Goal: Information Seeking & Learning: Learn about a topic

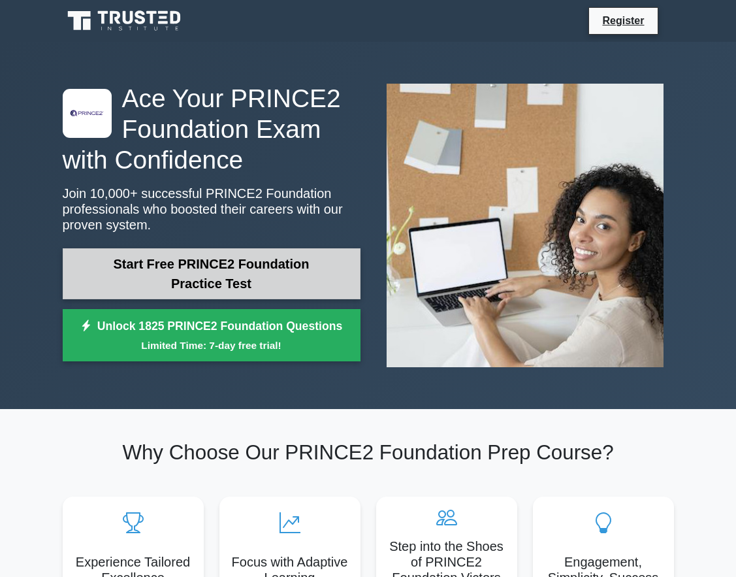
click at [244, 289] on link "Start Free PRINCE2 Foundation Practice Test" at bounding box center [212, 273] width 298 height 51
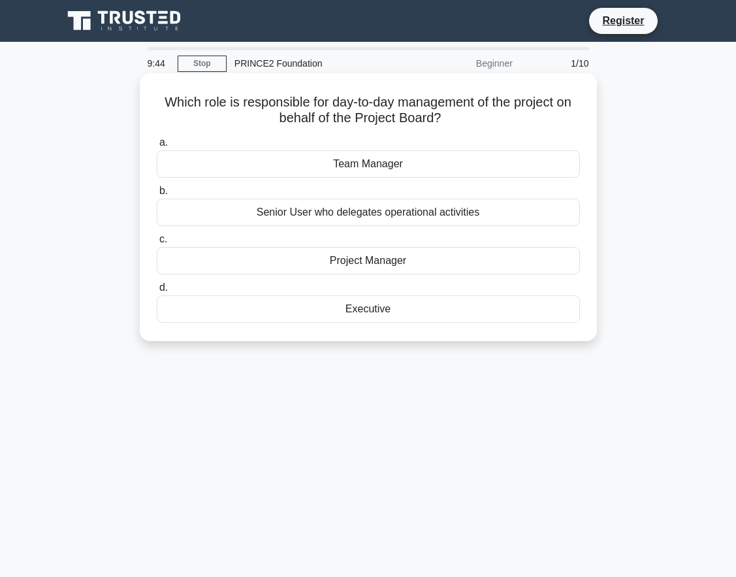
click at [316, 168] on div "Team Manager" at bounding box center [368, 163] width 423 height 27
click at [157, 147] on input "a. Team Manager" at bounding box center [157, 143] width 0 height 8
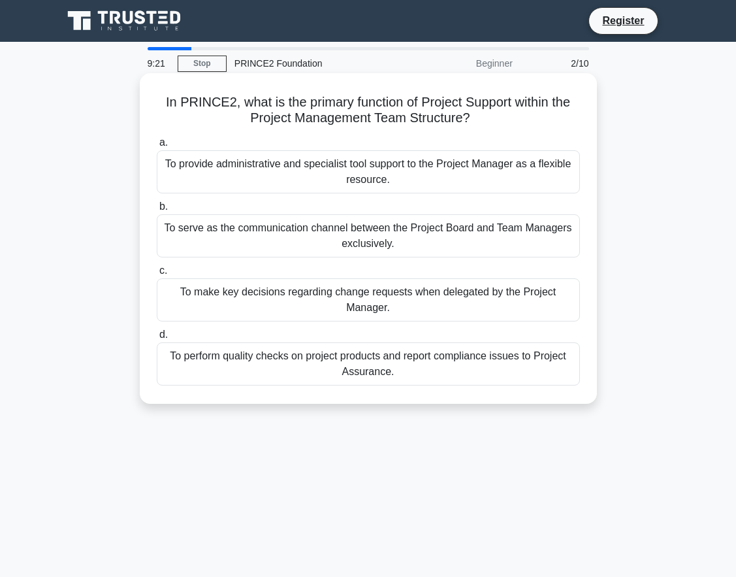
click at [316, 312] on div "To make key decisions regarding change requests when delegated by the Project M…" at bounding box center [368, 299] width 423 height 43
click at [157, 275] on input "c. To make key decisions regarding change requests when delegated by the Projec…" at bounding box center [157, 271] width 0 height 8
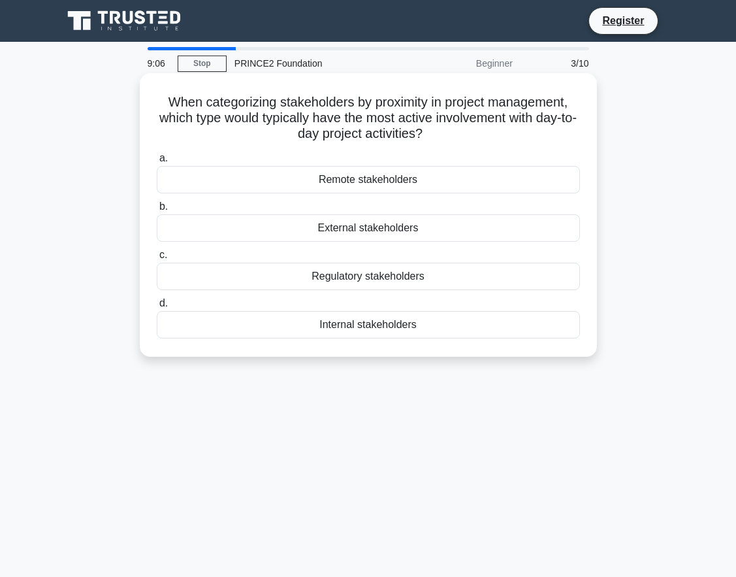
click at [264, 317] on div "Internal stakeholders" at bounding box center [368, 324] width 423 height 27
click at [157, 308] on input "d. Internal stakeholders" at bounding box center [157, 303] width 0 height 8
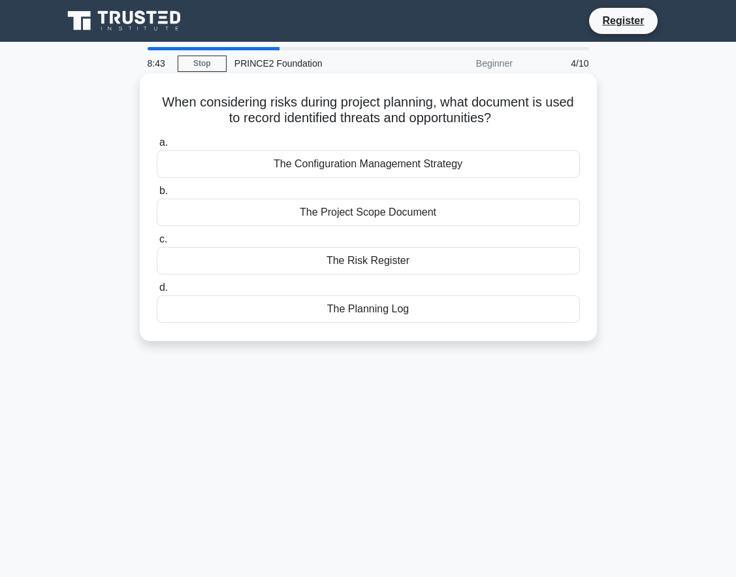
click at [293, 217] on div "The Project Scope Document" at bounding box center [368, 212] width 423 height 27
click at [157, 195] on input "b. The Project Scope Document" at bounding box center [157, 191] width 0 height 8
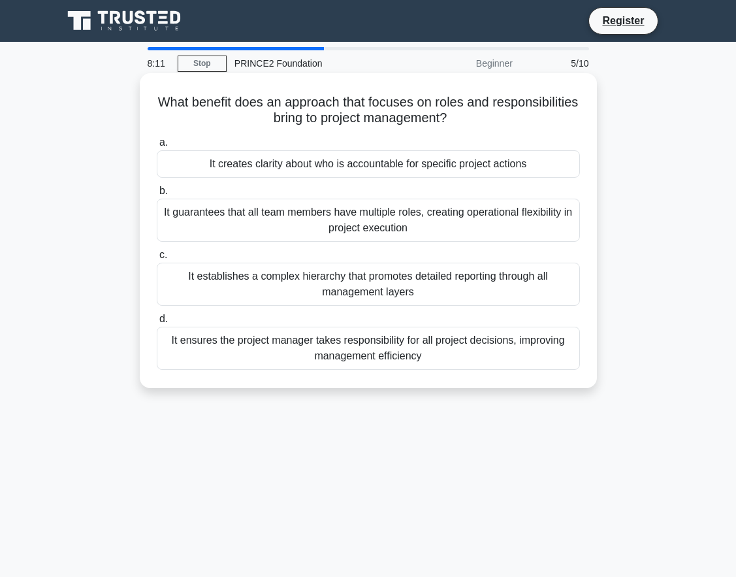
click at [320, 219] on div "It guarantees that all team members have multiple roles, creating operational f…" at bounding box center [368, 220] width 423 height 43
click at [157, 195] on input "b. It guarantees that all team members have multiple roles, creating operationa…" at bounding box center [157, 191] width 0 height 8
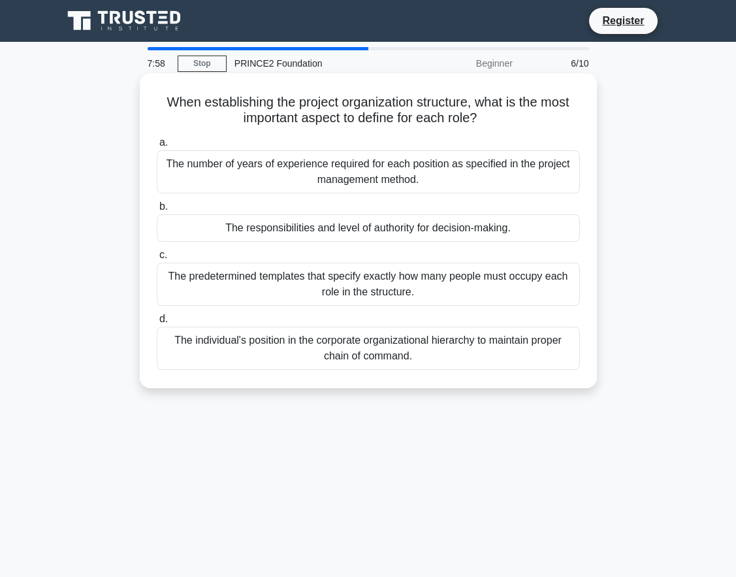
click at [307, 182] on div "The number of years of experience required for each position as specified in th…" at bounding box center [368, 171] width 423 height 43
click at [157, 147] on input "a. The number of years of experience required for each position as specified in…" at bounding box center [157, 143] width 0 height 8
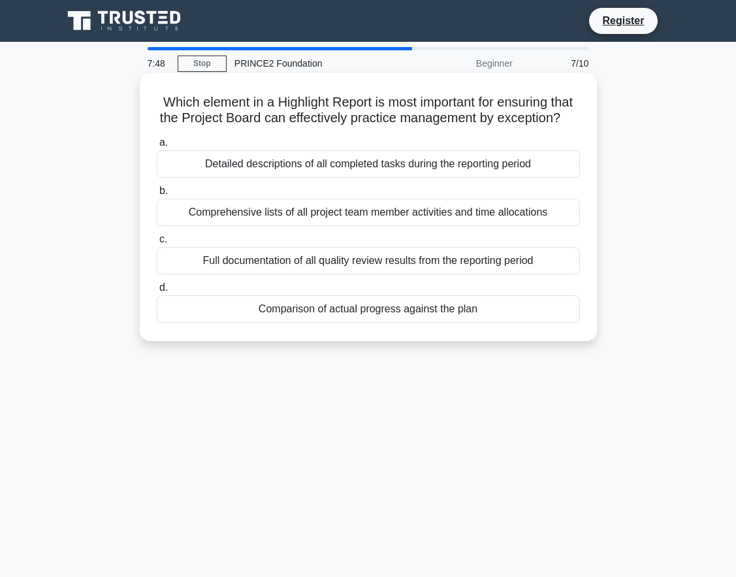
click at [271, 269] on div "Full documentation of all quality review results from the reporting period" at bounding box center [368, 260] width 423 height 27
click at [157, 244] on input "c. Full documentation of all quality review results from the reporting period" at bounding box center [157, 239] width 0 height 8
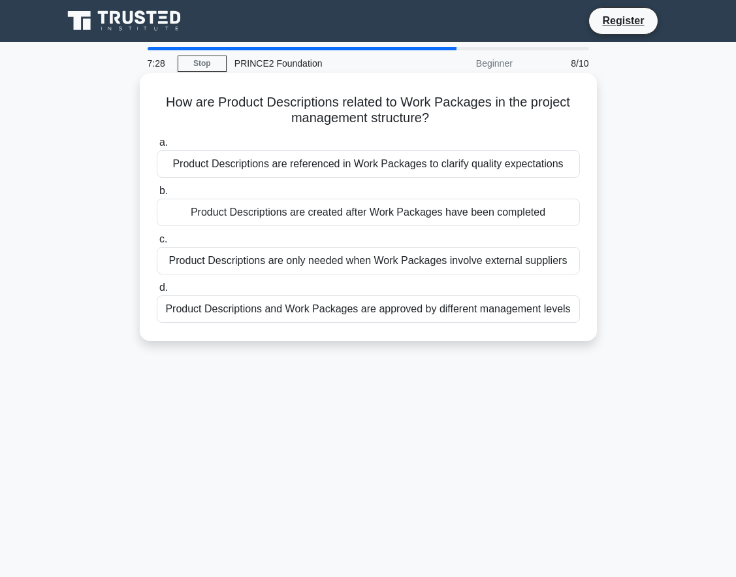
click at [263, 320] on div "Product Descriptions and Work Packages are approved by different management lev…" at bounding box center [368, 308] width 423 height 27
click at [157, 292] on input "d. Product Descriptions and Work Packages are approved by different management …" at bounding box center [157, 288] width 0 height 8
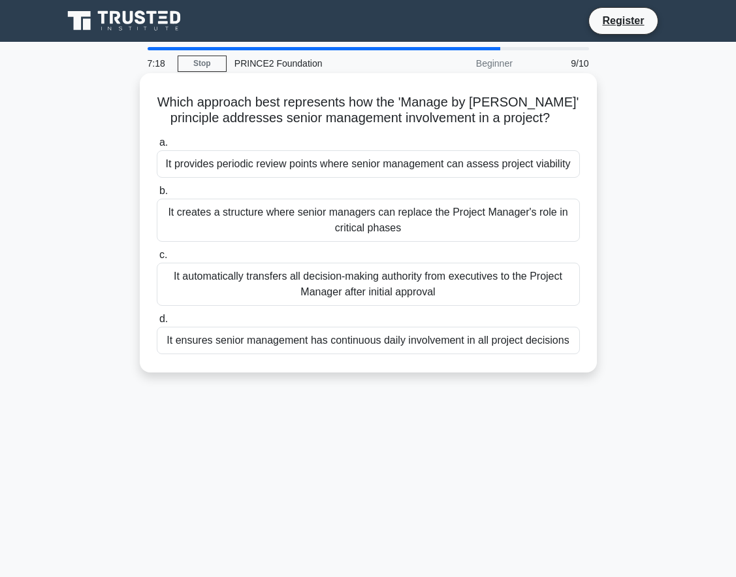
click at [302, 225] on div "It creates a structure where senior managers can replace the Project Manager's …" at bounding box center [368, 220] width 423 height 43
click at [157, 195] on input "b. It creates a structure where senior managers can replace the Project Manager…" at bounding box center [157, 191] width 0 height 8
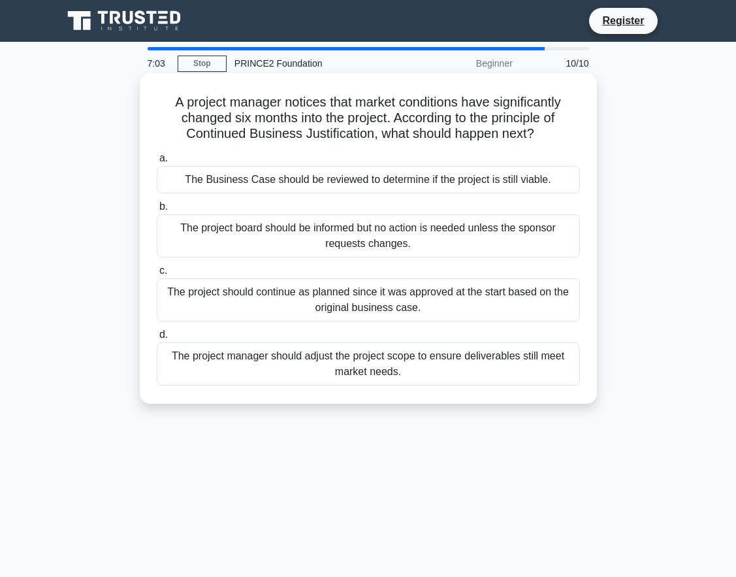
click at [218, 302] on div "The project should continue as planned since it was approved at the start based…" at bounding box center [368, 299] width 423 height 43
click at [157, 275] on input "c. The project should continue as planned since it was approved at the start ba…" at bounding box center [157, 271] width 0 height 8
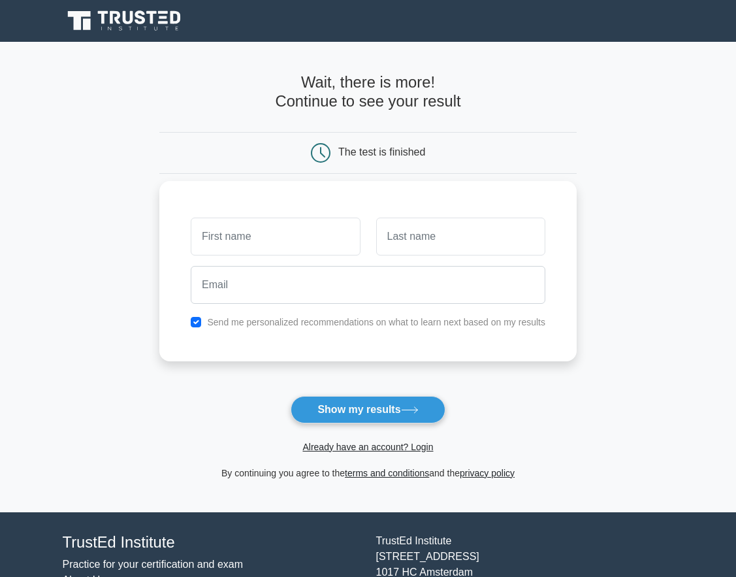
click at [293, 247] on input "text" at bounding box center [275, 237] width 169 height 38
type input "[PERSON_NAME]"
click at [382, 235] on input "text" at bounding box center [460, 237] width 169 height 38
type input "Castellano"
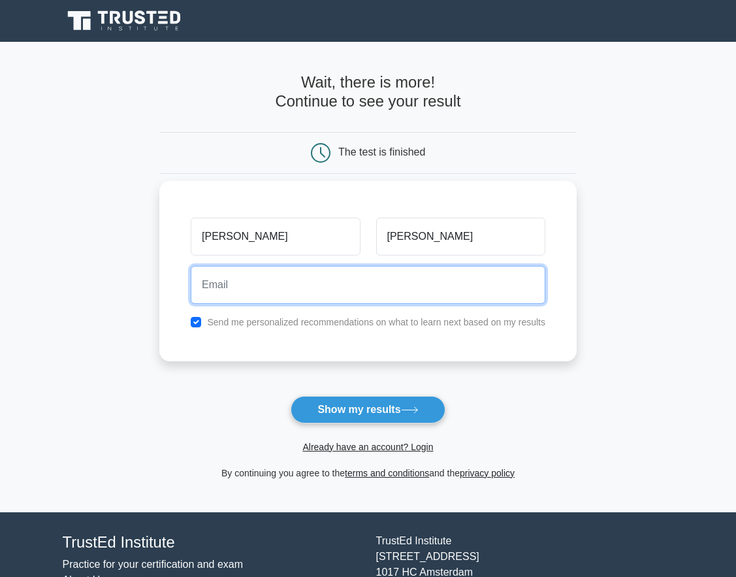
click at [330, 297] on input "email" at bounding box center [368, 285] width 355 height 38
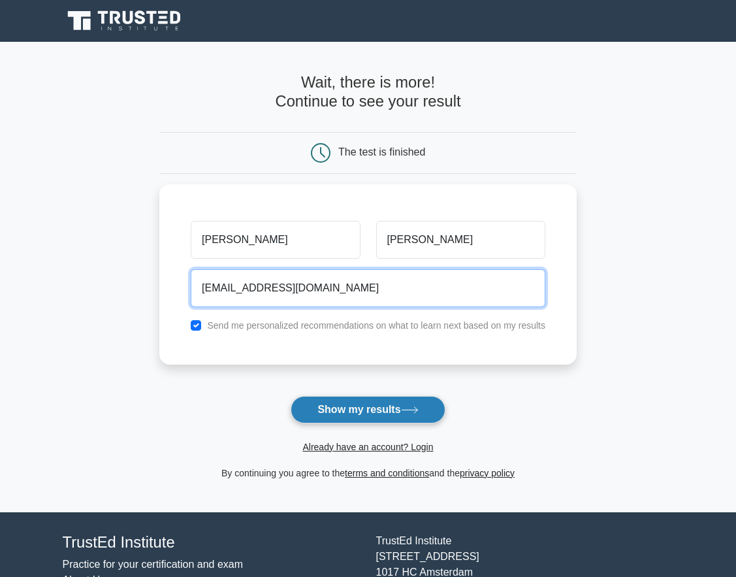
type input "aliejs176@gmail.com"
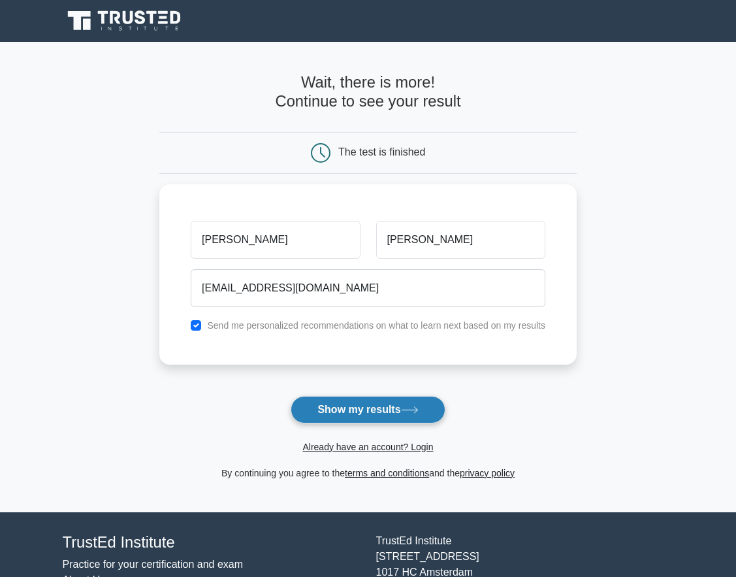
click at [378, 401] on button "Show my results" at bounding box center [368, 409] width 154 height 27
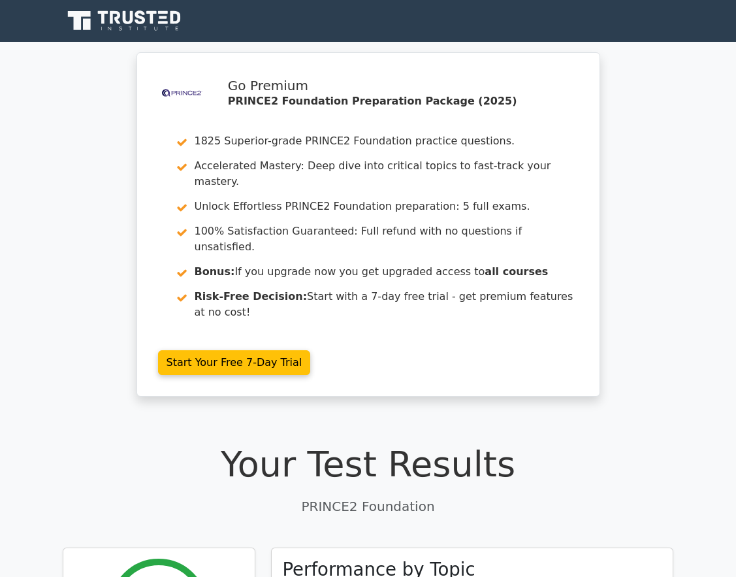
click at [408, 444] on h1 "Your Test Results" at bounding box center [369, 465] width 612 height 42
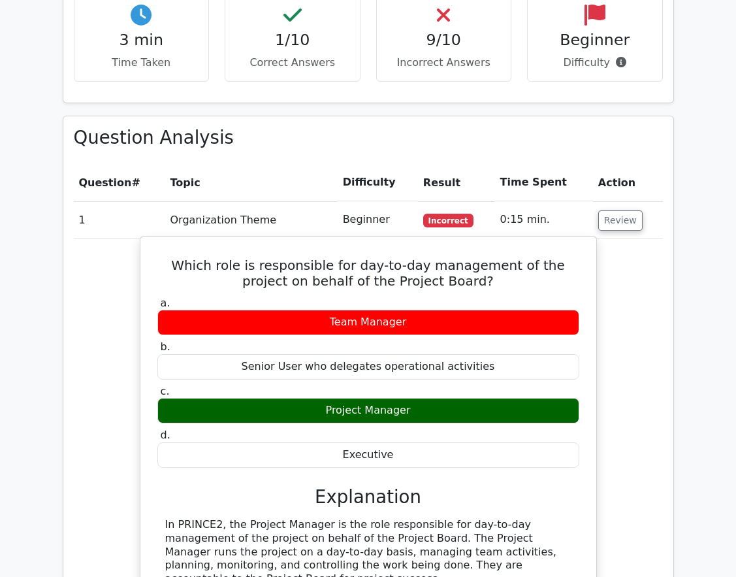
scroll to position [849, 0]
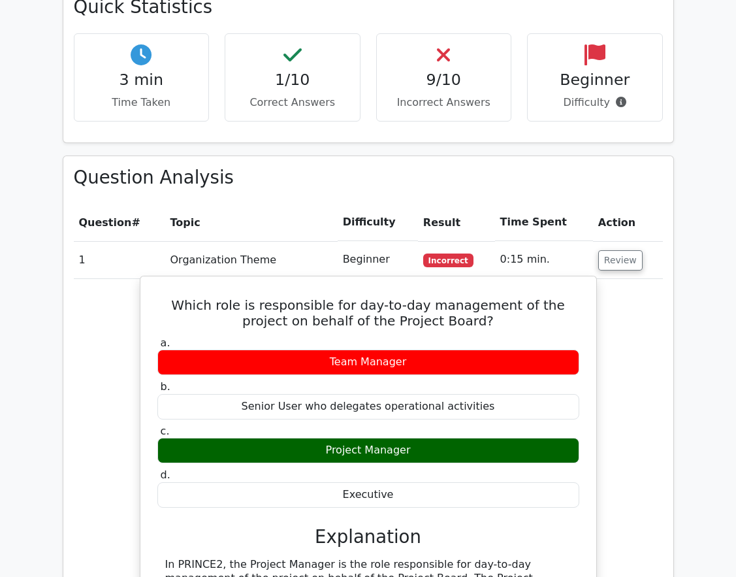
click at [363, 438] on div "Project Manager" at bounding box center [368, 450] width 422 height 25
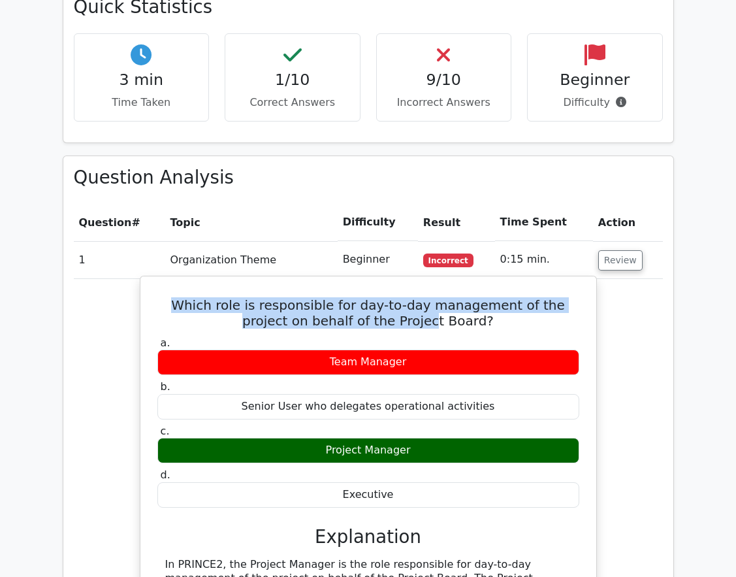
drag, startPoint x: 156, startPoint y: 256, endPoint x: 401, endPoint y: 282, distance: 246.5
click at [401, 297] on h5 "Which role is responsible for day-to-day management of the project on behalf of…" at bounding box center [368, 312] width 425 height 31
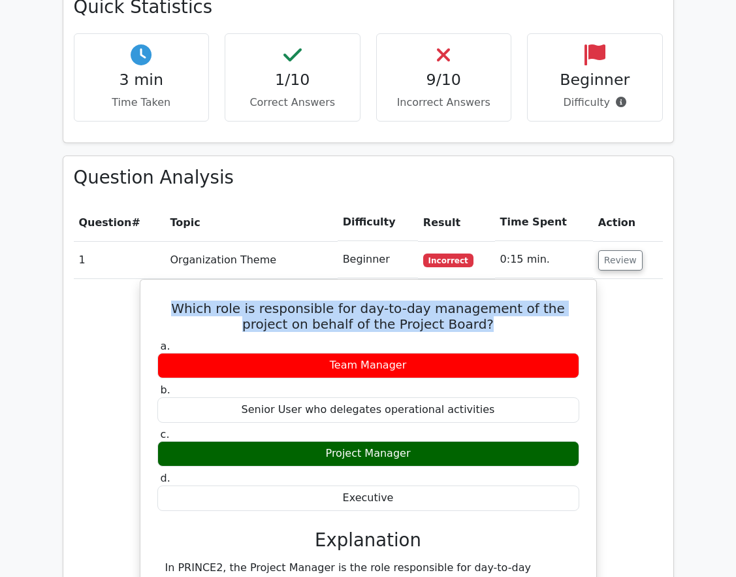
drag, startPoint x: 457, startPoint y: 277, endPoint x: 114, endPoint y: 242, distance: 344.8
click at [114, 279] on div "Which role is responsible for day-to-day management of the project on behalf of…" at bounding box center [368, 571] width 589 height 584
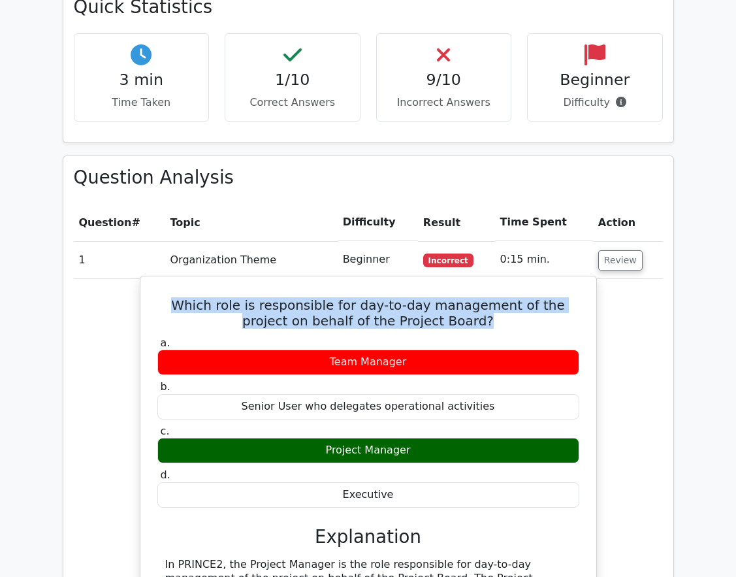
copy h5 "Which role is responsible for day-to-day management of the project on behalf of…"
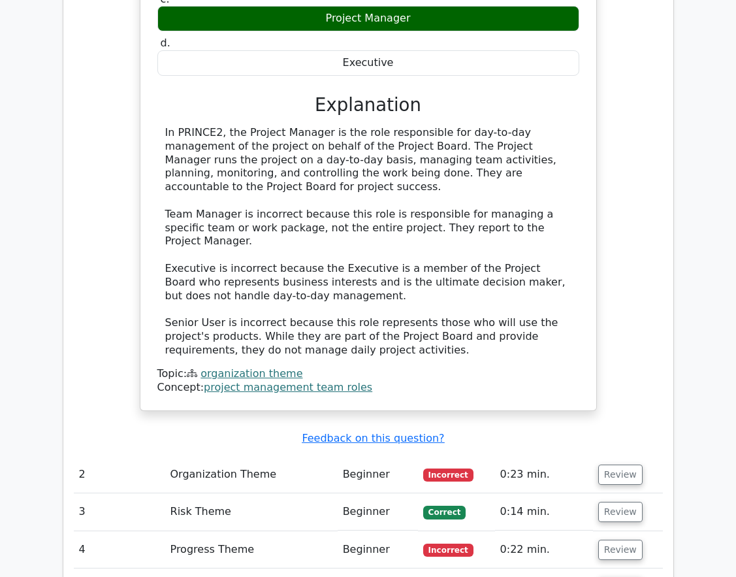
scroll to position [1438, 0]
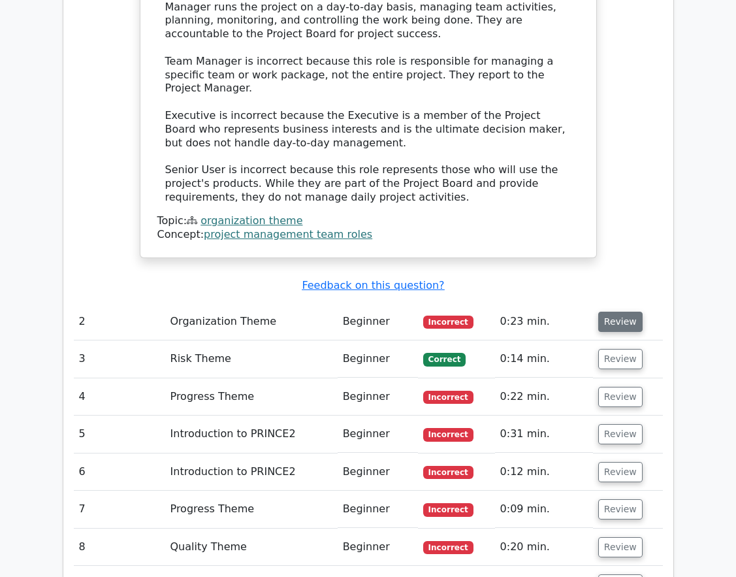
click at [608, 312] on button "Review" at bounding box center [621, 322] width 44 height 20
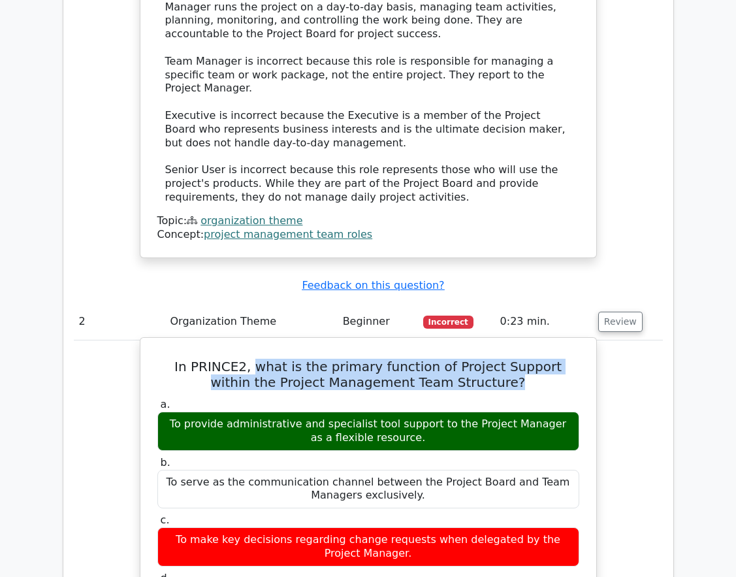
drag, startPoint x: 233, startPoint y: 293, endPoint x: 486, endPoint y: 319, distance: 254.9
copy h5 "what is the primary function of Project Support within the Project Management T…"
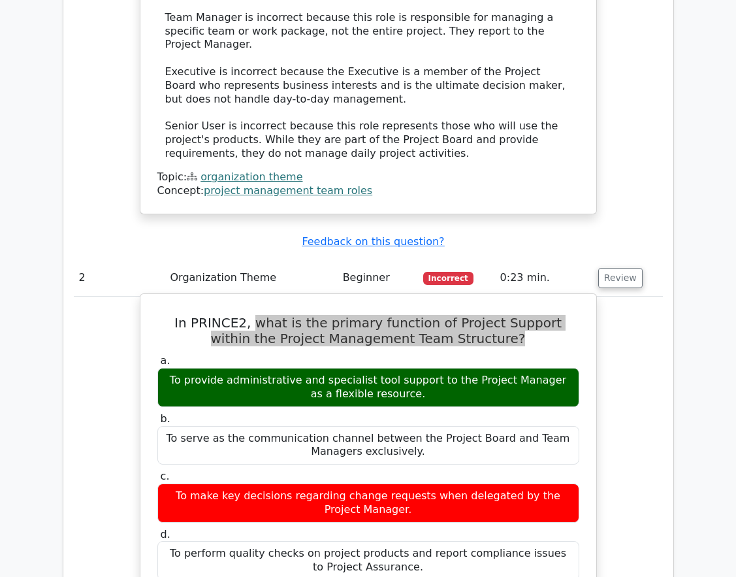
scroll to position [1503, 0]
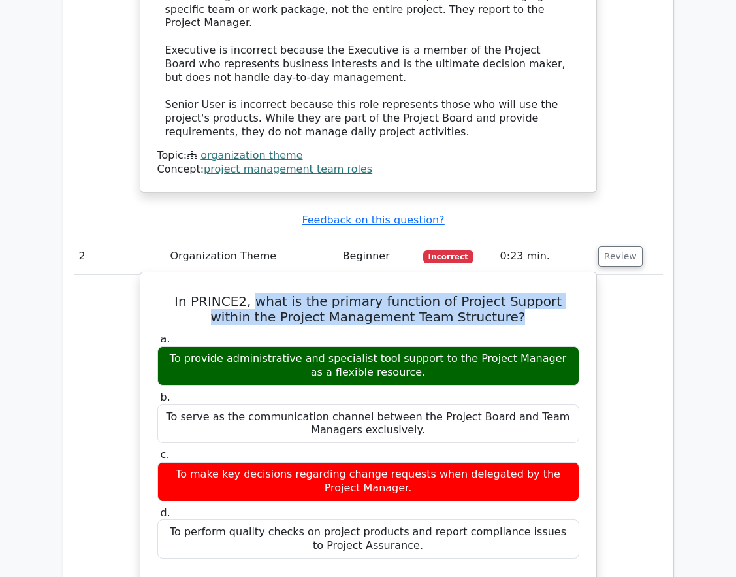
drag, startPoint x: 170, startPoint y: 281, endPoint x: 423, endPoint y: 299, distance: 254.2
click at [423, 346] on div "To provide administrative and specialist tool support to the Project Manager as…" at bounding box center [368, 365] width 422 height 39
copy div "To provide administrative and specialist tool support to the Project Manager as…"
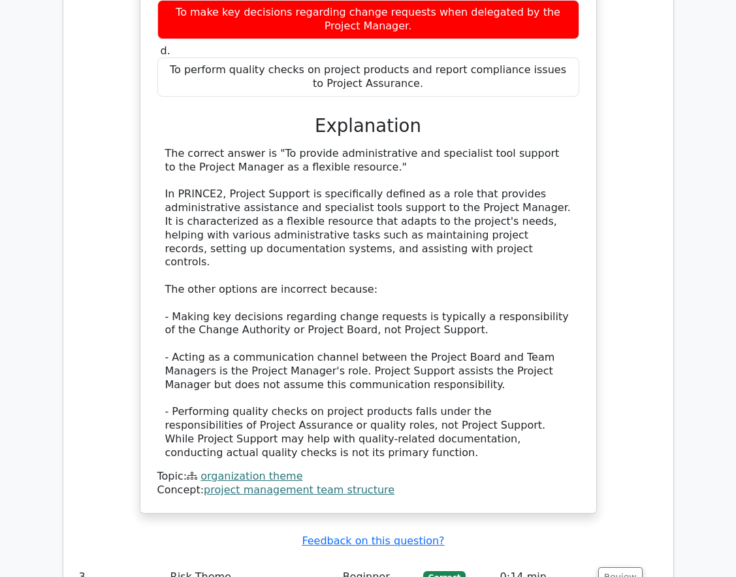
scroll to position [2091, 0]
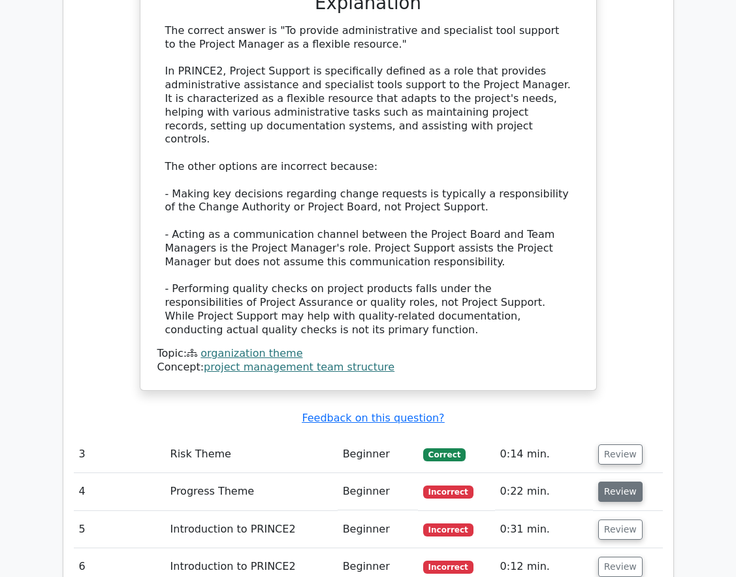
click at [620, 482] on button "Review" at bounding box center [621, 492] width 44 height 20
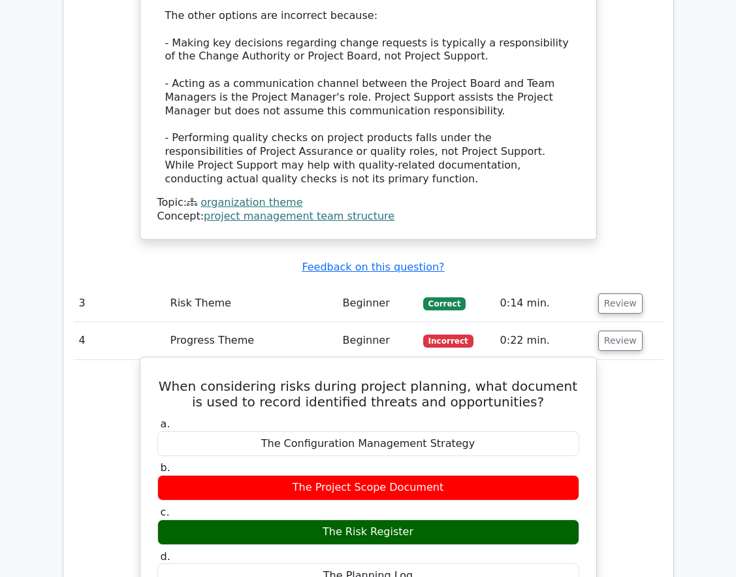
scroll to position [2287, 0]
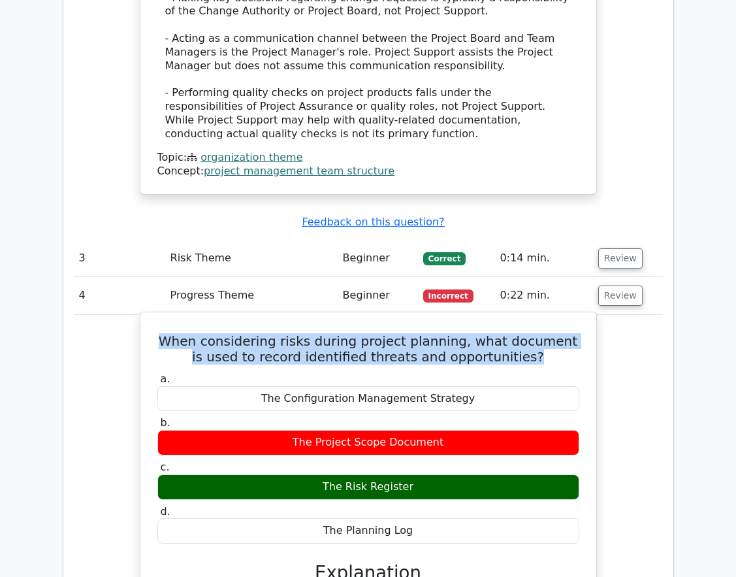
drag, startPoint x: 169, startPoint y: 254, endPoint x: 572, endPoint y: 272, distance: 404.2
click at [572, 333] on h5 "When considering risks during project planning, what document is used to record…" at bounding box center [368, 348] width 425 height 31
copy h5 "When considering risks during project planning, what document is used to record…"
drag, startPoint x: 320, startPoint y: 393, endPoint x: 431, endPoint y: 392, distance: 111.7
click at [431, 474] on div "The Risk Register" at bounding box center [368, 486] width 422 height 25
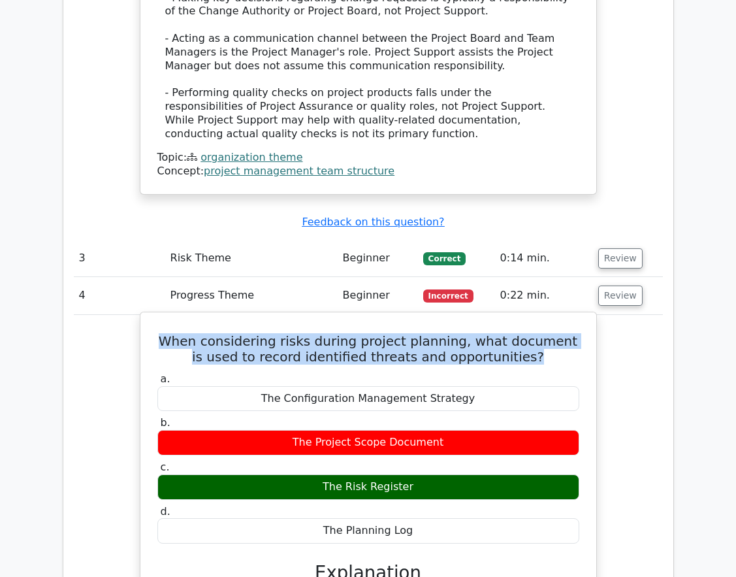
copy div "The Risk Register"
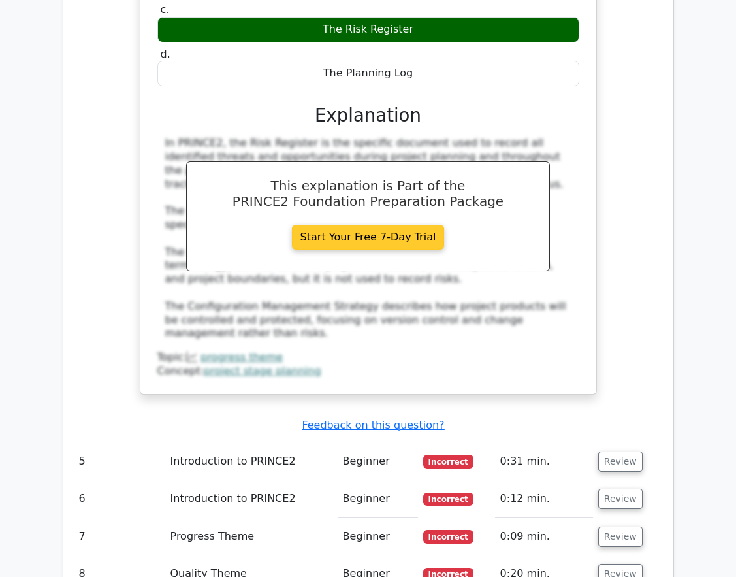
scroll to position [2810, 0]
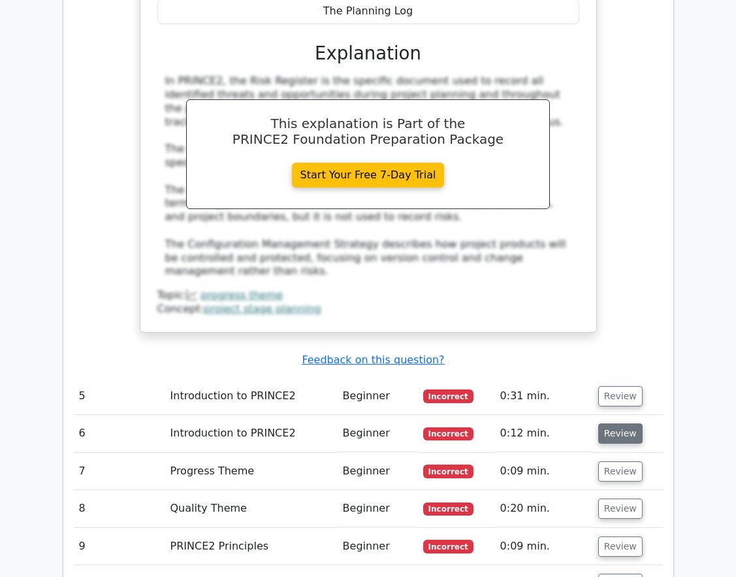
click at [611, 423] on button "Review" at bounding box center [621, 433] width 44 height 20
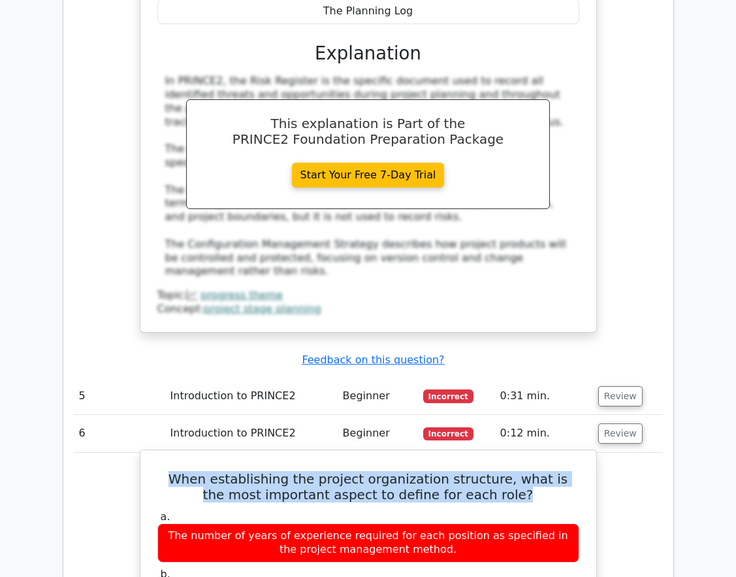
drag, startPoint x: 157, startPoint y: 388, endPoint x: 530, endPoint y: 414, distance: 373.4
click at [530, 471] on h5 "When establishing the project organization structure, what is the most importan…" at bounding box center [368, 486] width 425 height 31
copy h5 "When establishing the project organization structure, what is the most importan…"
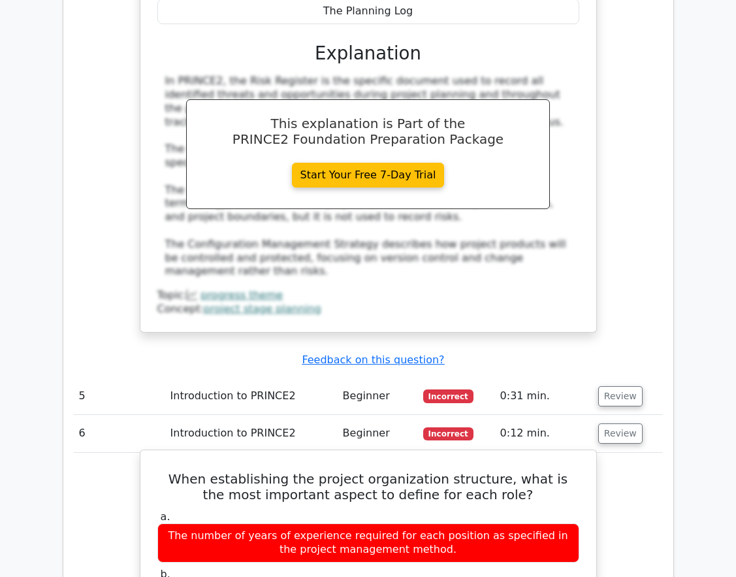
drag, startPoint x: 518, startPoint y: 506, endPoint x: 208, endPoint y: 493, distance: 309.4
click at [208, 568] on label "b. The responsibilities and level of authority for decision-making." at bounding box center [368, 587] width 422 height 39
copy label "The responsibilities and level of authority for decision-making."
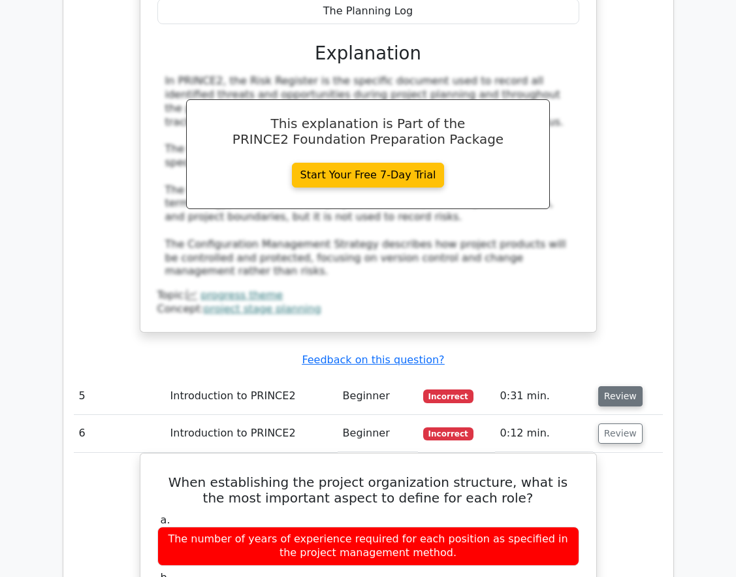
click at [618, 386] on button "Review" at bounding box center [621, 396] width 44 height 20
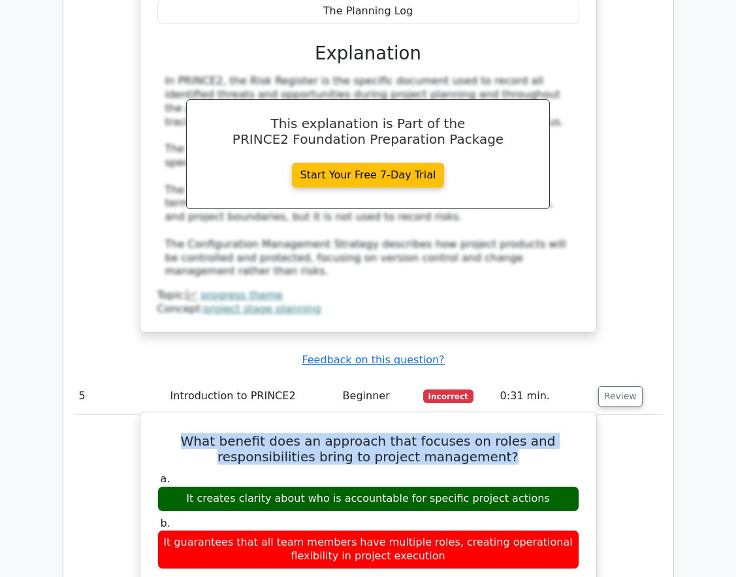
drag, startPoint x: 201, startPoint y: 350, endPoint x: 544, endPoint y: 380, distance: 345.0
copy h5 "What benefit does an approach that focuses on roles and responsibilities bring …"
drag, startPoint x: 195, startPoint y: 404, endPoint x: 543, endPoint y: 412, distance: 348.4
click at [543, 486] on div "It creates clarity about who is accountable for specific project actions" at bounding box center [368, 498] width 422 height 25
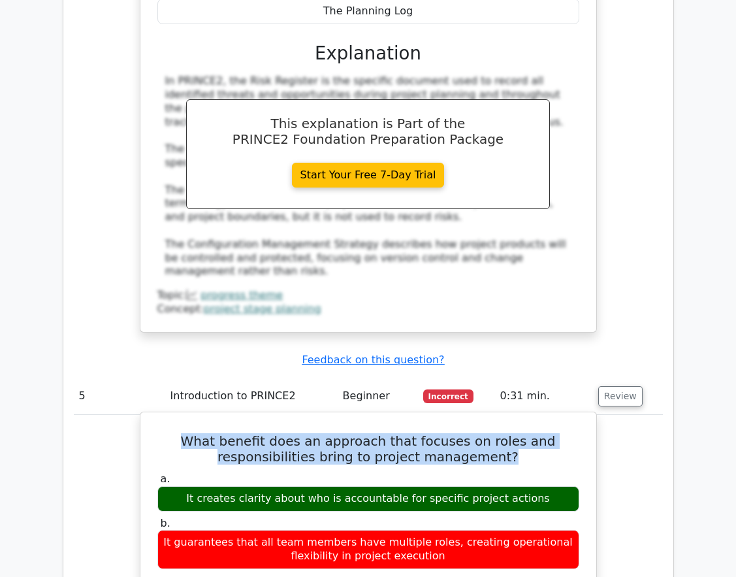
copy div "It creates clarity about who is accountable for specific project actions"
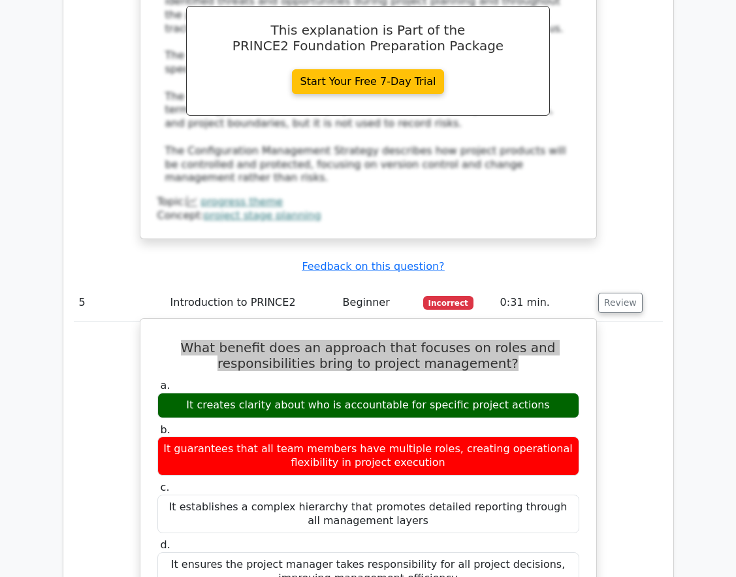
scroll to position [2745, 0]
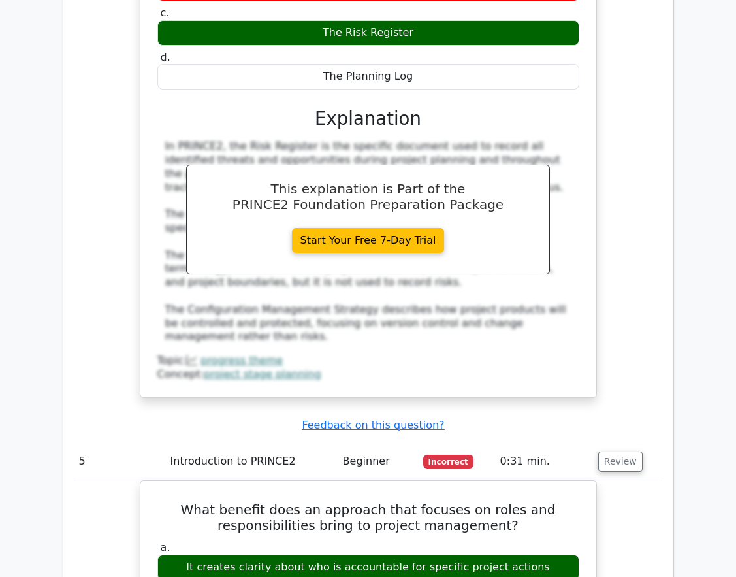
click at [440, 455] on span "Incorrect" at bounding box center [448, 461] width 50 height 13
click at [599, 452] on button "Review" at bounding box center [621, 462] width 44 height 20
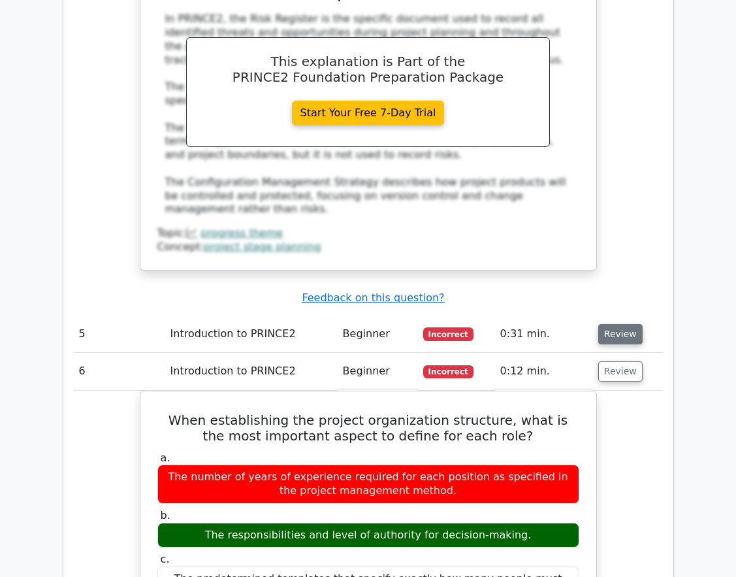
scroll to position [2875, 0]
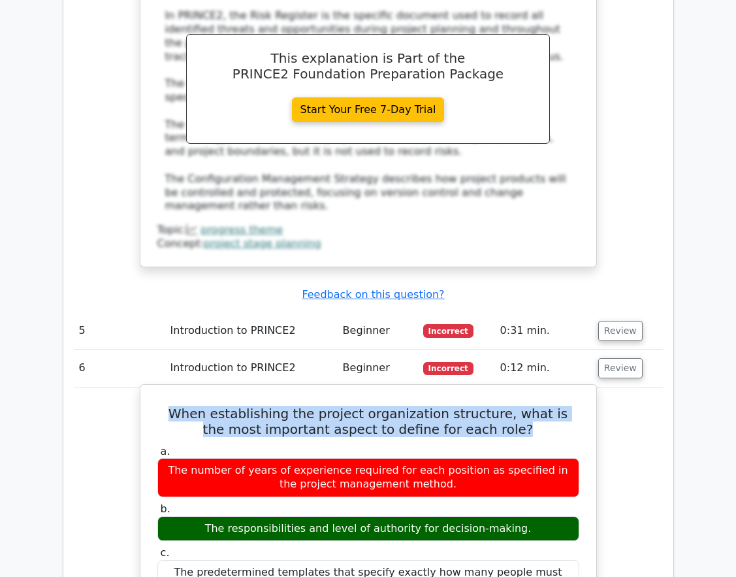
drag, startPoint x: 156, startPoint y: 323, endPoint x: 518, endPoint y: 351, distance: 363.8
copy h5 "When establishing the project organization structure, what is the most importan…"
drag, startPoint x: 205, startPoint y: 438, endPoint x: 521, endPoint y: 438, distance: 316.3
click at [521, 516] on div "The responsibilities and level of authority for decision-making." at bounding box center [368, 528] width 422 height 25
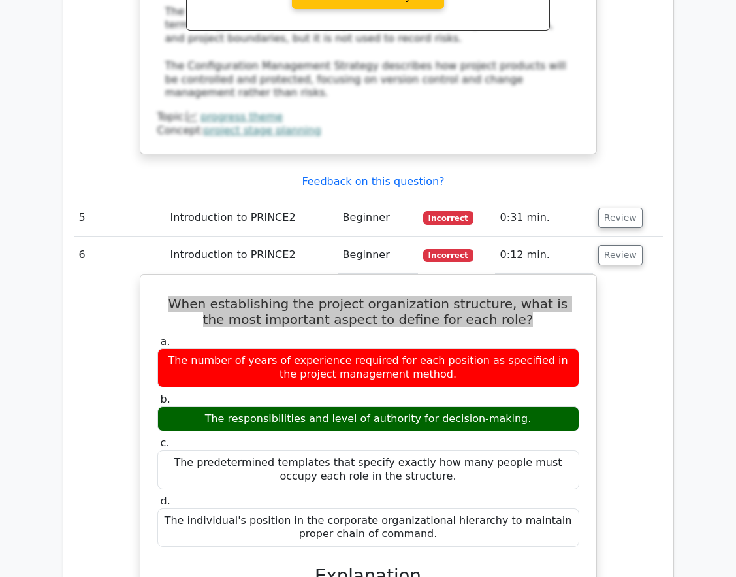
scroll to position [2810, 0]
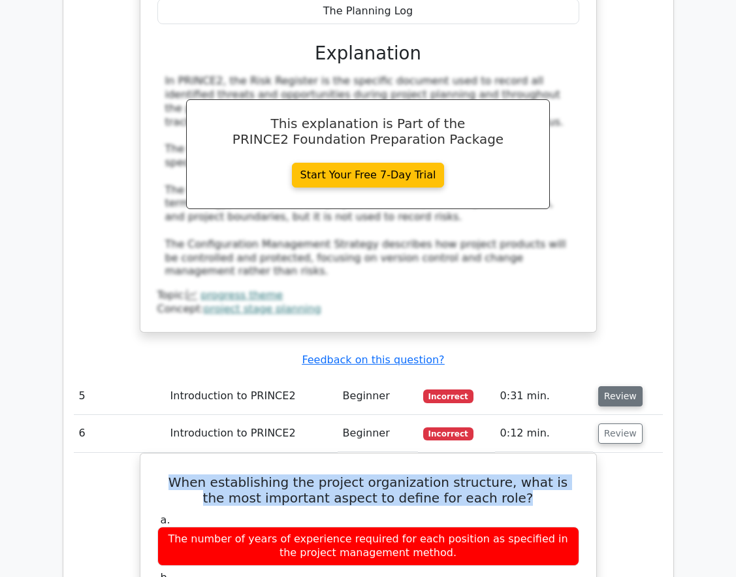
click at [599, 386] on button "Review" at bounding box center [621, 396] width 44 height 20
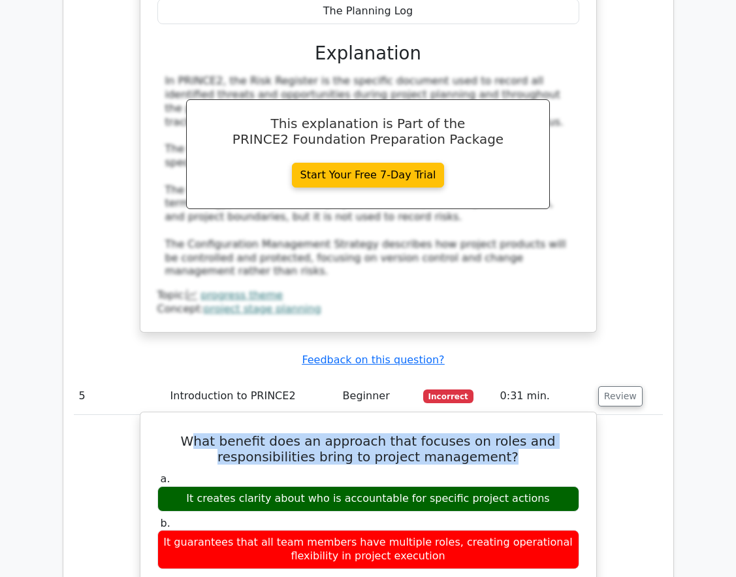
drag, startPoint x: 207, startPoint y: 354, endPoint x: 545, endPoint y: 376, distance: 338.6
click at [545, 433] on h5 "What benefit does an approach that focuses on roles and responsibilities bring …" at bounding box center [368, 448] width 425 height 31
drag, startPoint x: 205, startPoint y: 408, endPoint x: 574, endPoint y: 409, distance: 369.2
click at [574, 486] on div "It creates clarity about who is accountable for specific project actions" at bounding box center [368, 498] width 422 height 25
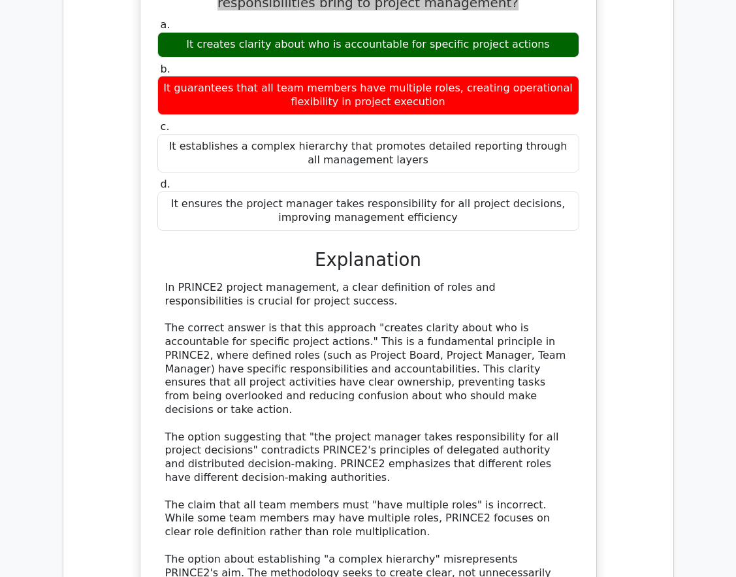
scroll to position [2875, 0]
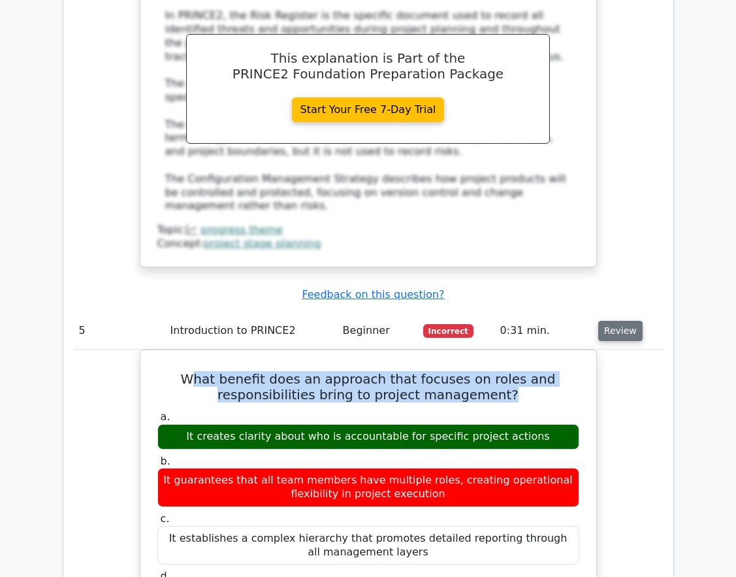
click at [616, 321] on button "Review" at bounding box center [621, 331] width 44 height 20
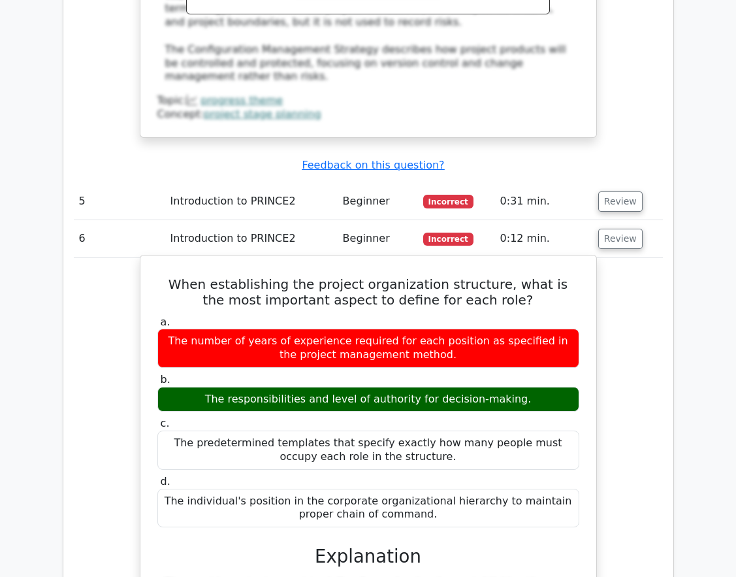
scroll to position [3006, 0]
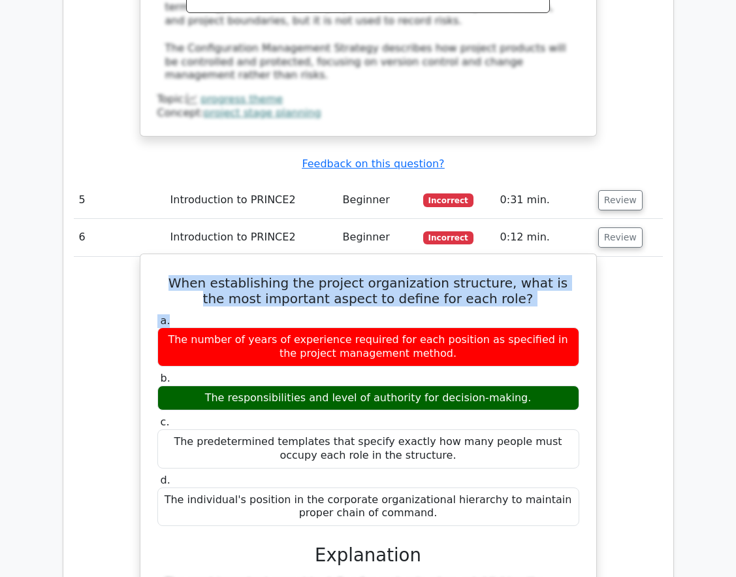
drag, startPoint x: 163, startPoint y: 191, endPoint x: 542, endPoint y: 239, distance: 382.6
drag, startPoint x: 216, startPoint y: 305, endPoint x: 531, endPoint y: 308, distance: 315.0
click at [531, 386] on div "The responsibilities and level of authority for decision-making." at bounding box center [368, 398] width 422 height 25
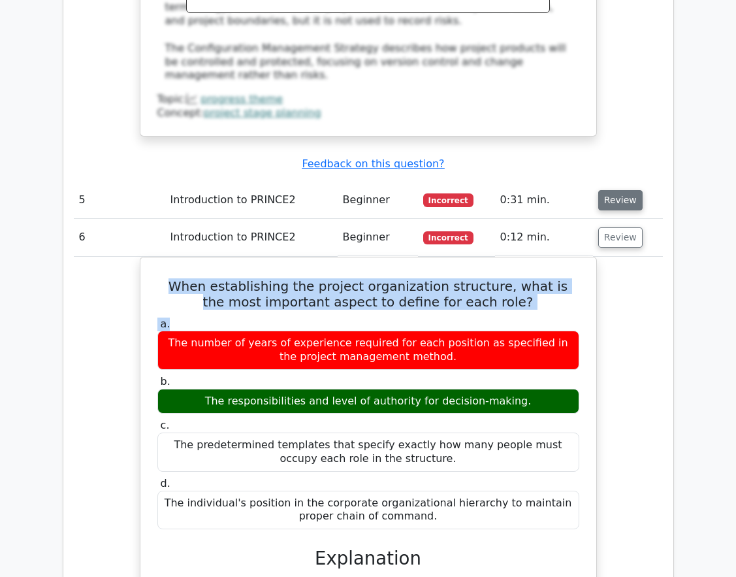
click at [607, 190] on button "Review" at bounding box center [621, 200] width 44 height 20
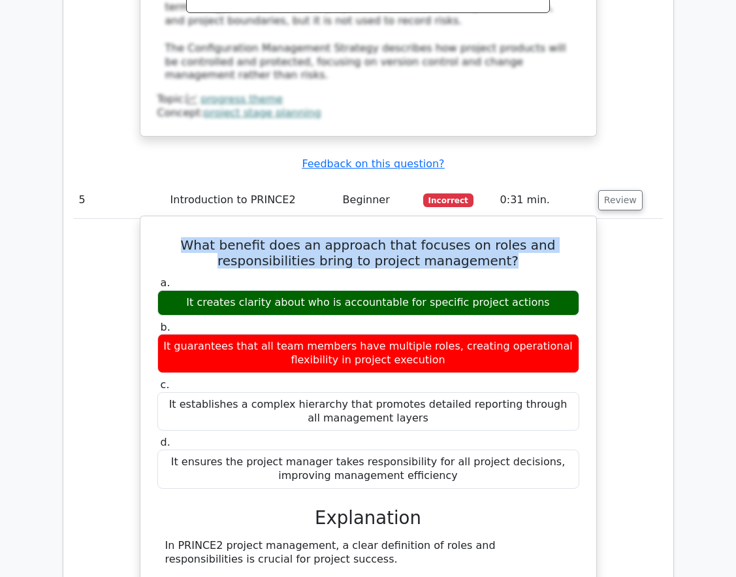
drag, startPoint x: 199, startPoint y: 157, endPoint x: 552, endPoint y: 180, distance: 353.6
click at [552, 237] on h5 "What benefit does an approach that focuses on roles and responsibilities bring …" at bounding box center [368, 252] width 425 height 31
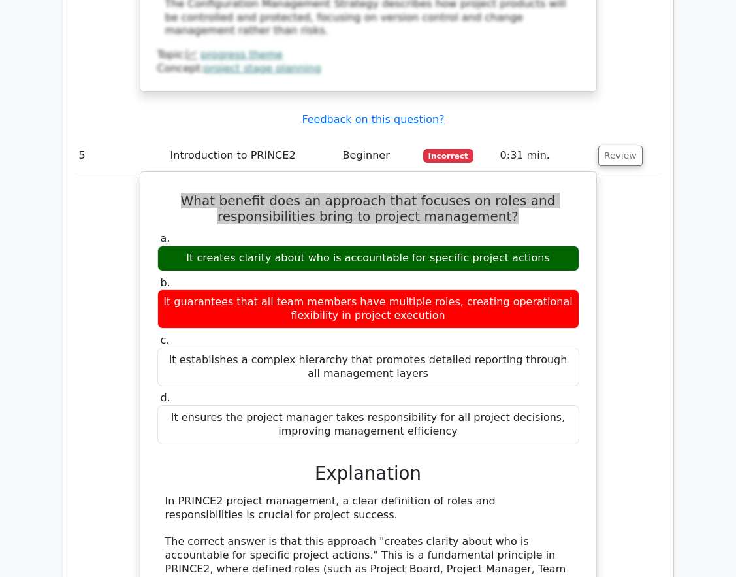
scroll to position [3137, 0]
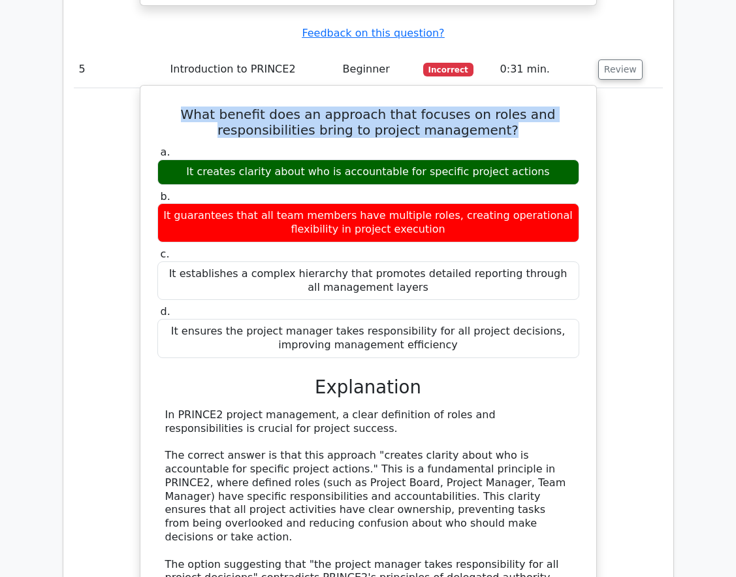
drag, startPoint x: 188, startPoint y: 87, endPoint x: 555, endPoint y: 86, distance: 367.2
click at [555, 159] on div "It creates clarity about who is accountable for specific project actions" at bounding box center [368, 171] width 422 height 25
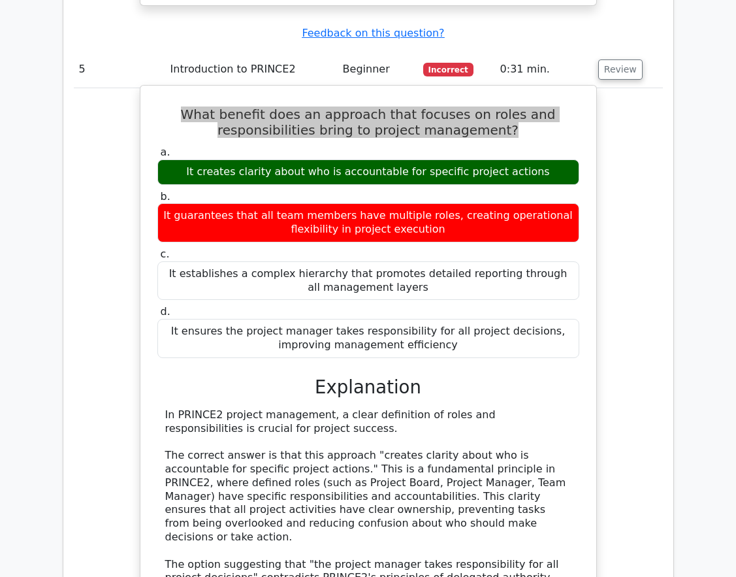
scroll to position [3463, 0]
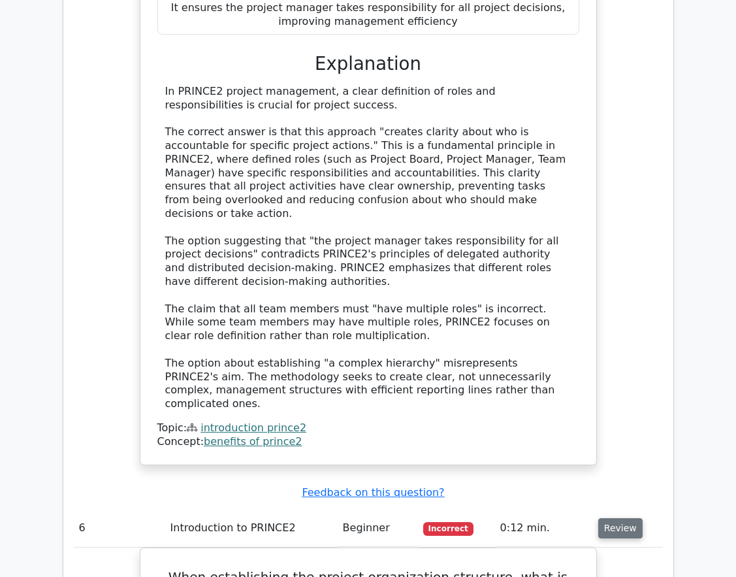
click at [629, 518] on button "Review" at bounding box center [621, 528] width 44 height 20
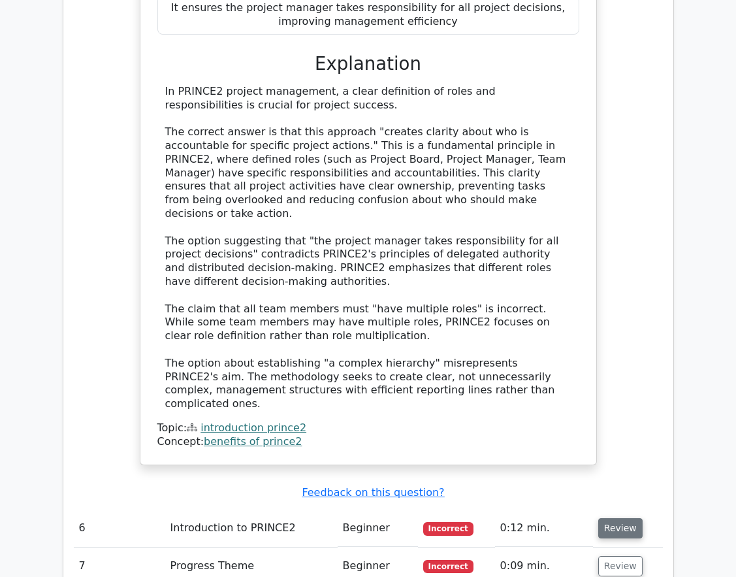
click at [629, 518] on button "Review" at bounding box center [621, 528] width 44 height 20
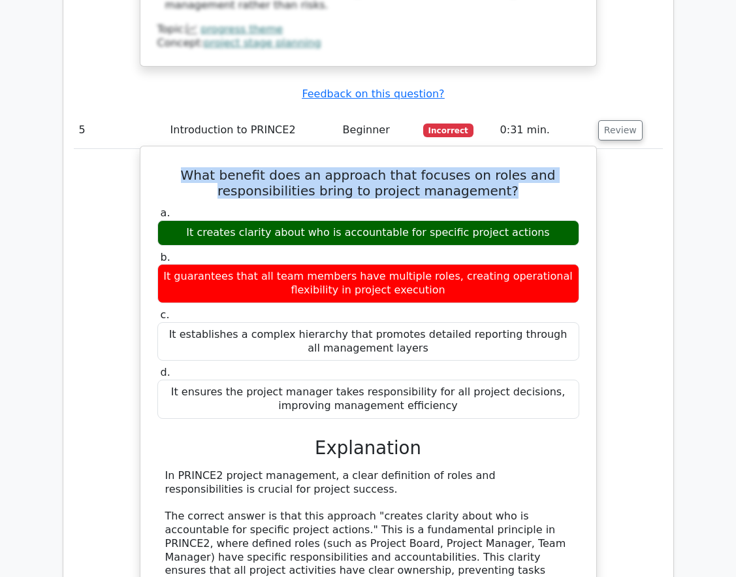
scroll to position [3006, 0]
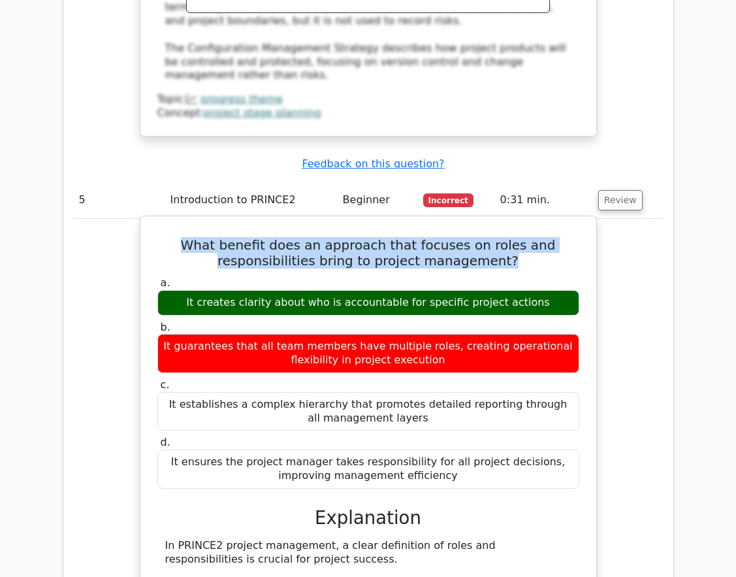
drag, startPoint x: 188, startPoint y: 151, endPoint x: 538, endPoint y: 178, distance: 351.3
click at [538, 237] on h5 "What benefit does an approach that focuses on roles and responsibilities bring …" at bounding box center [368, 252] width 425 height 31
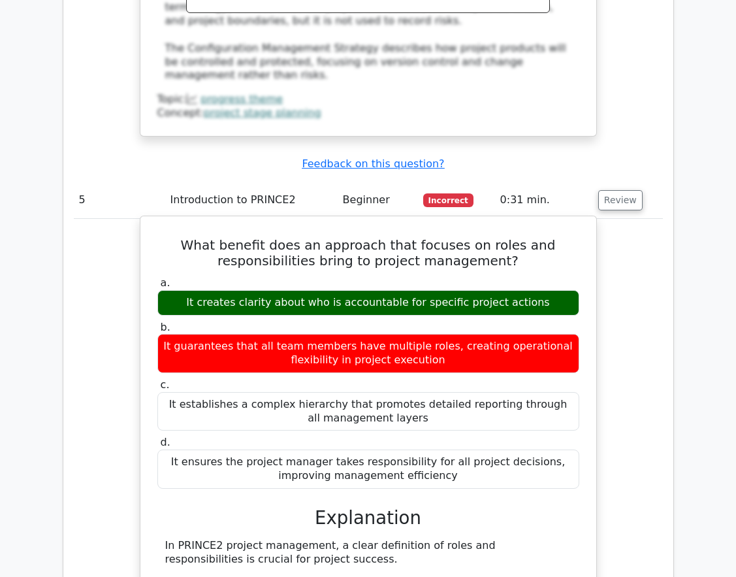
drag, startPoint x: 538, startPoint y: 178, endPoint x: 563, endPoint y: 185, distance: 26.5
click at [563, 222] on div "What benefit does an approach that focuses on roles and responsibilities bring …" at bounding box center [369, 568] width 446 height 692
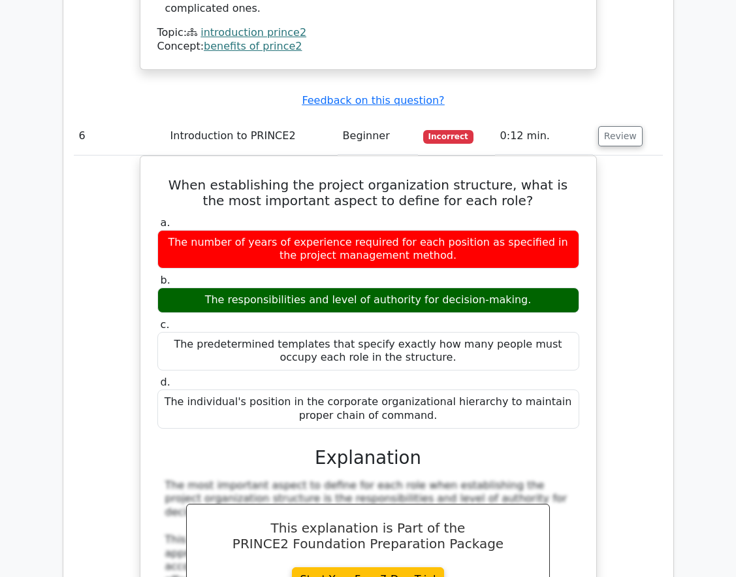
scroll to position [3659, 0]
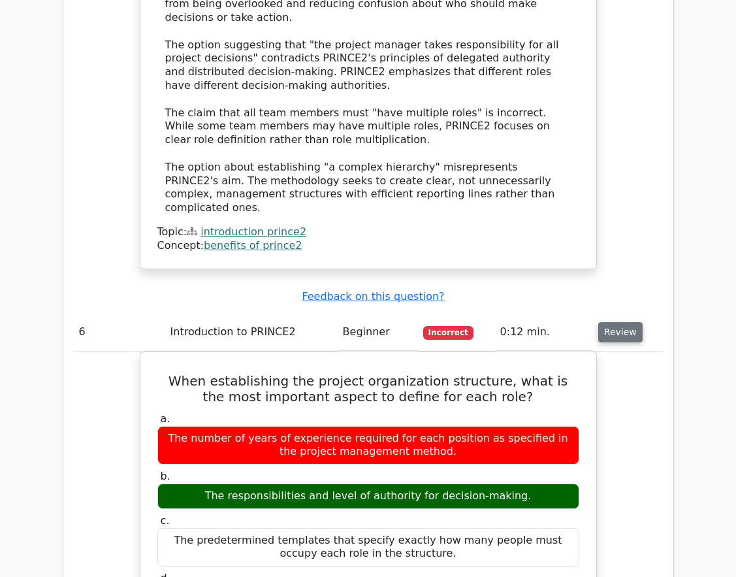
click at [623, 322] on button "Review" at bounding box center [621, 332] width 44 height 20
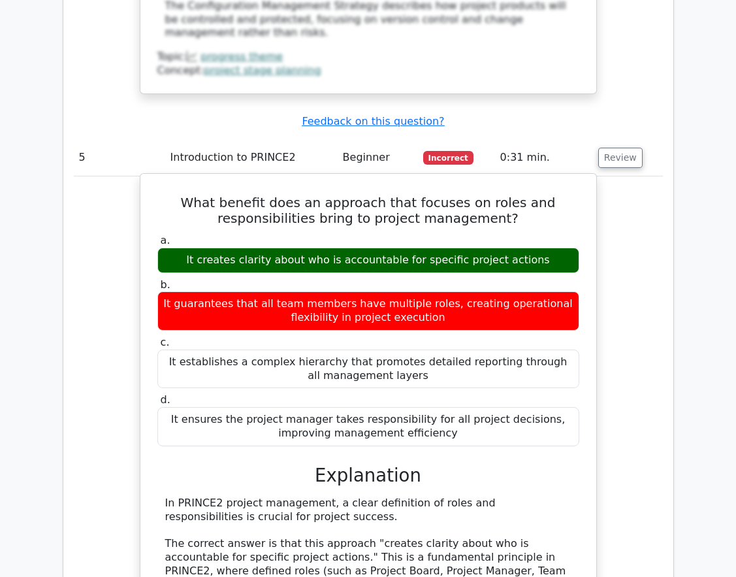
scroll to position [3071, 0]
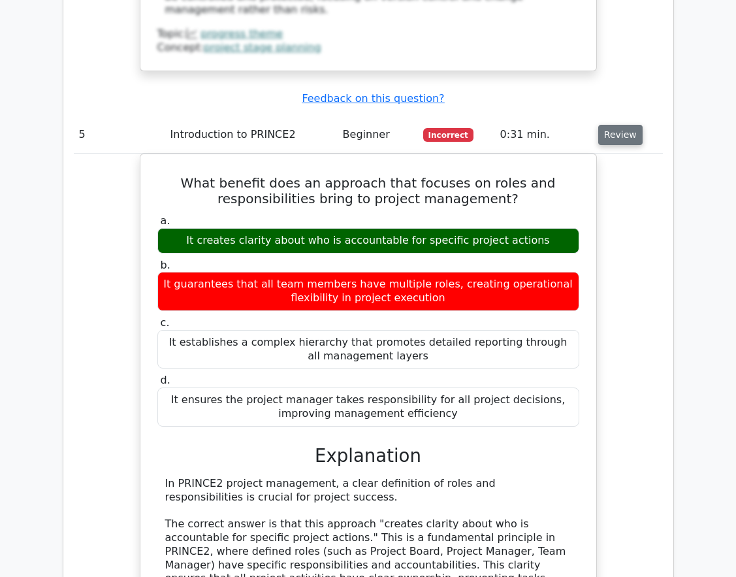
click at [629, 125] on button "Review" at bounding box center [621, 135] width 44 height 20
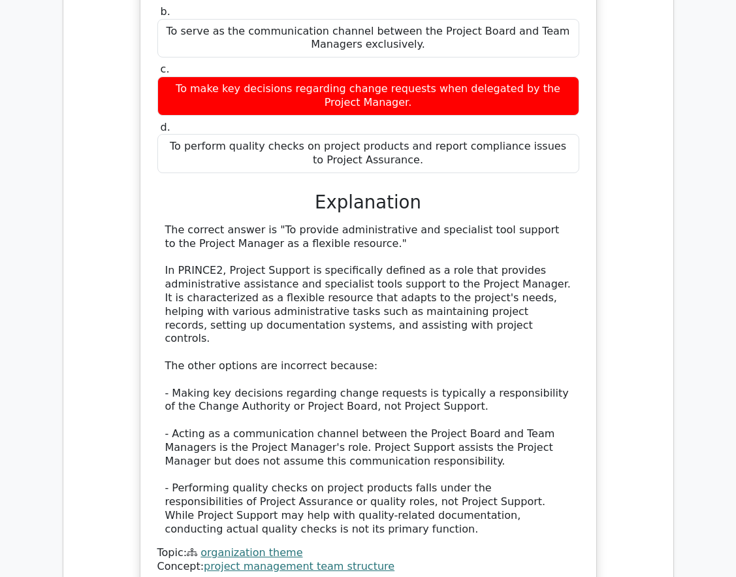
scroll to position [1503, 0]
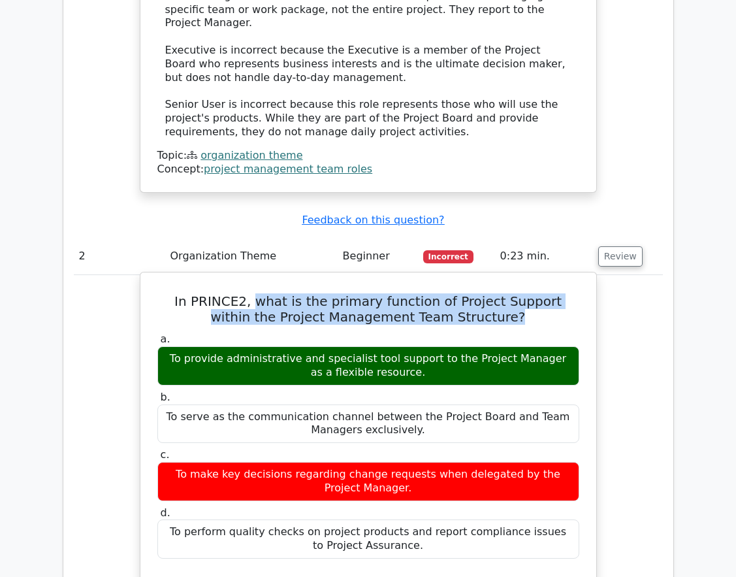
drag, startPoint x: 237, startPoint y: 231, endPoint x: 535, endPoint y: 251, distance: 298.7
click at [535, 293] on h5 "In PRINCE2, what is the primary function of Project Support within the Project …" at bounding box center [368, 308] width 425 height 31
drag, startPoint x: 169, startPoint y: 281, endPoint x: 469, endPoint y: 299, distance: 301.1
click at [469, 346] on div "To provide administrative and specialist tool support to the Project Manager as…" at bounding box center [368, 365] width 422 height 39
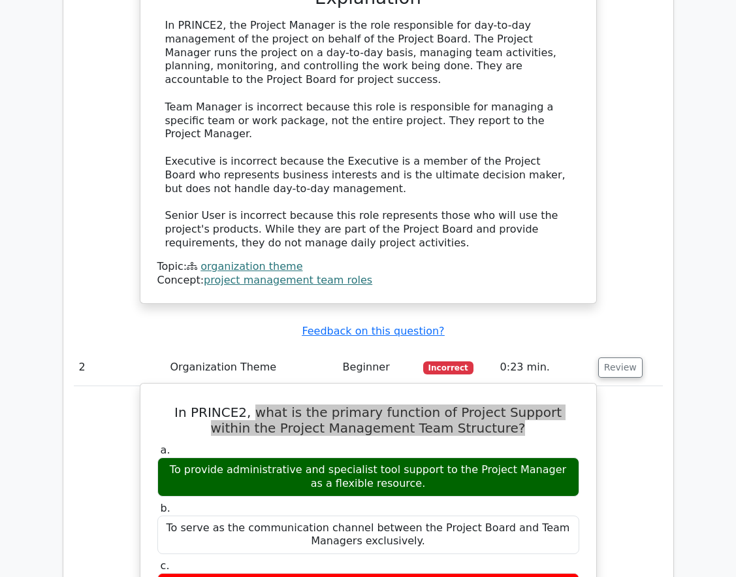
scroll to position [1242, 0]
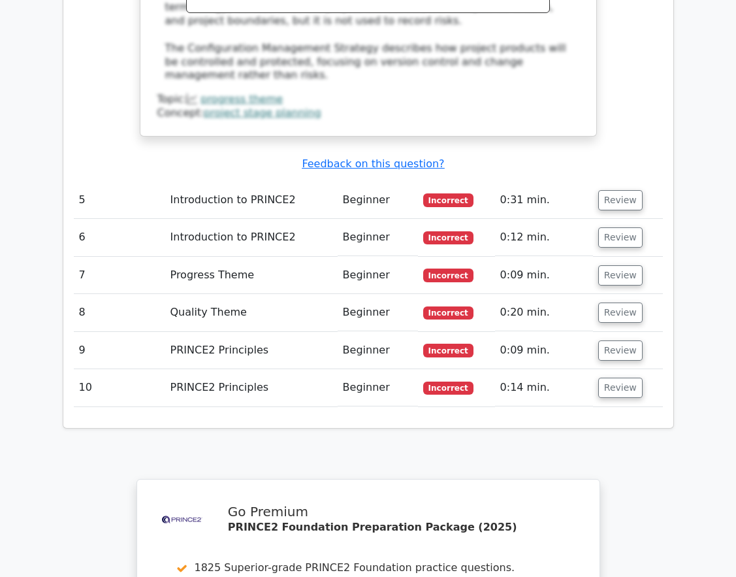
scroll to position [3386, 0]
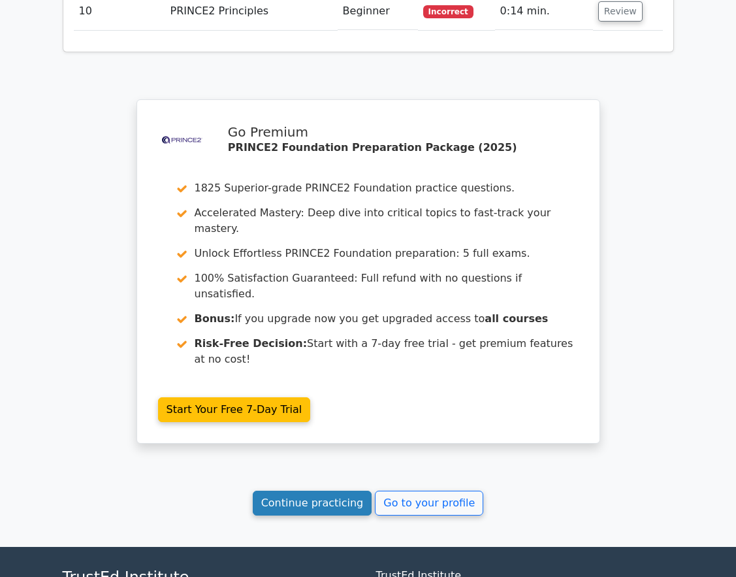
click at [288, 491] on link "Continue practicing" at bounding box center [313, 503] width 120 height 25
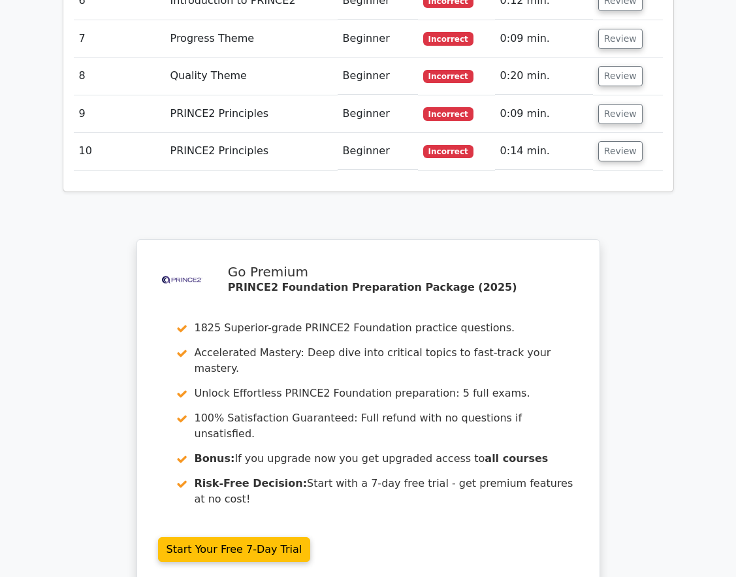
scroll to position [3059, 0]
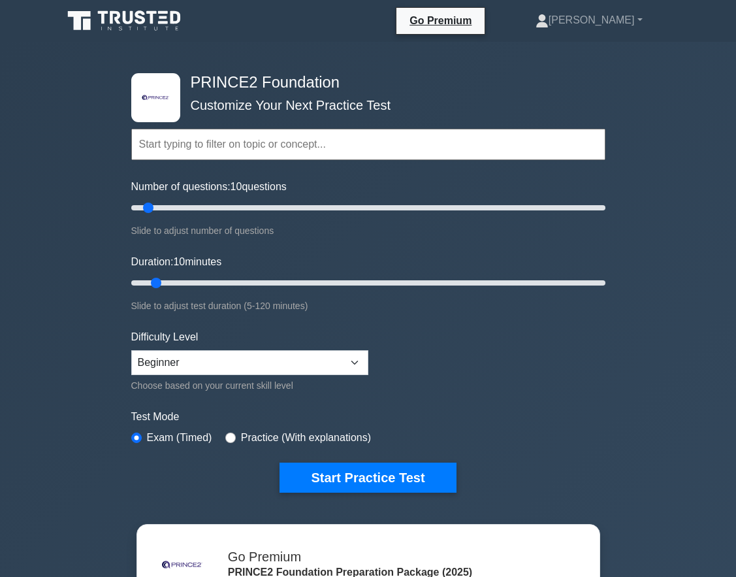
click at [355, 142] on input "text" at bounding box center [368, 144] width 474 height 31
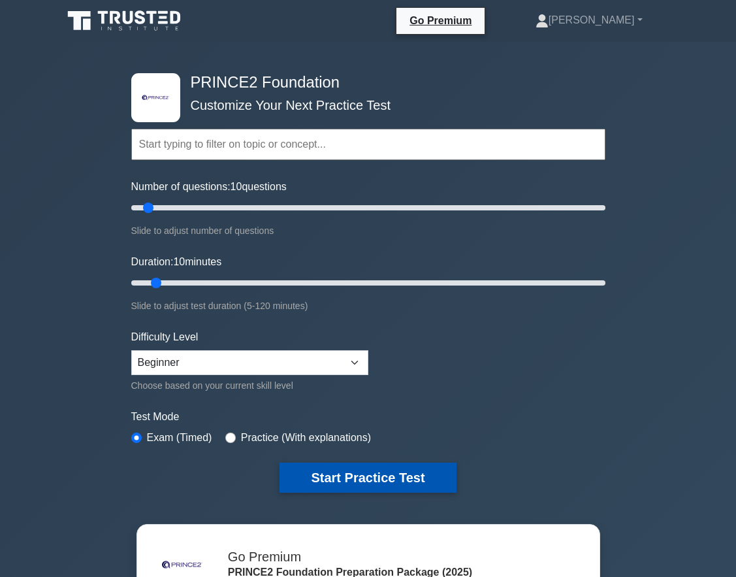
click at [360, 476] on button "Start Practice Test" at bounding box center [368, 478] width 176 height 30
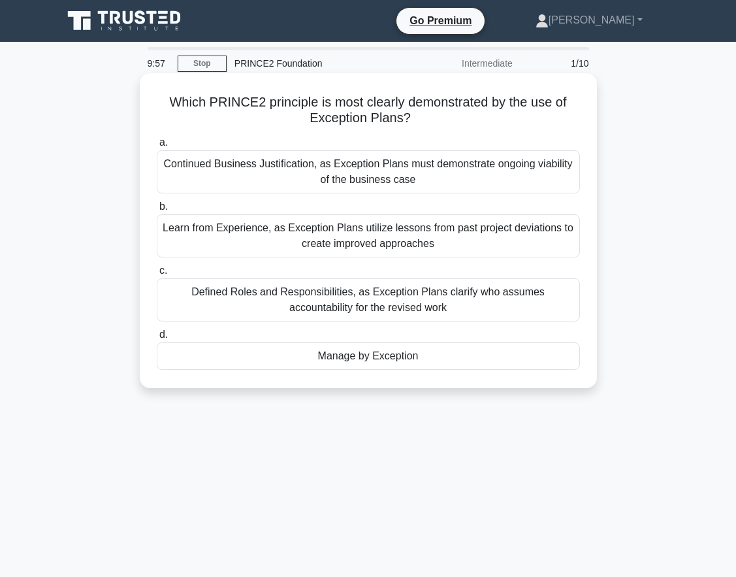
click at [232, 183] on div "Continued Business Justification, as Exception Plans must demonstrate ongoing v…" at bounding box center [368, 171] width 423 height 43
click at [157, 147] on input "a. Continued Business Justification, as Exception Plans must demonstrate ongoin…" at bounding box center [157, 143] width 0 height 8
